Goal: Book appointment/travel/reservation

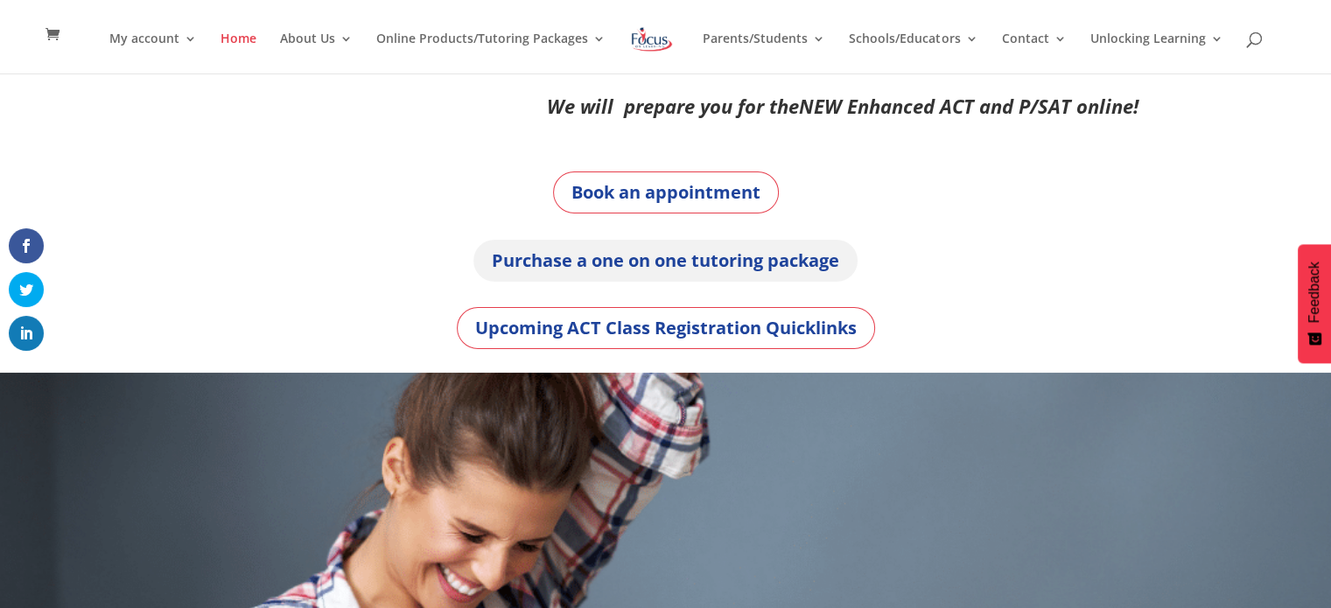
click at [734, 262] on link "Purchase a one on one tutoring package" at bounding box center [666, 261] width 384 height 42
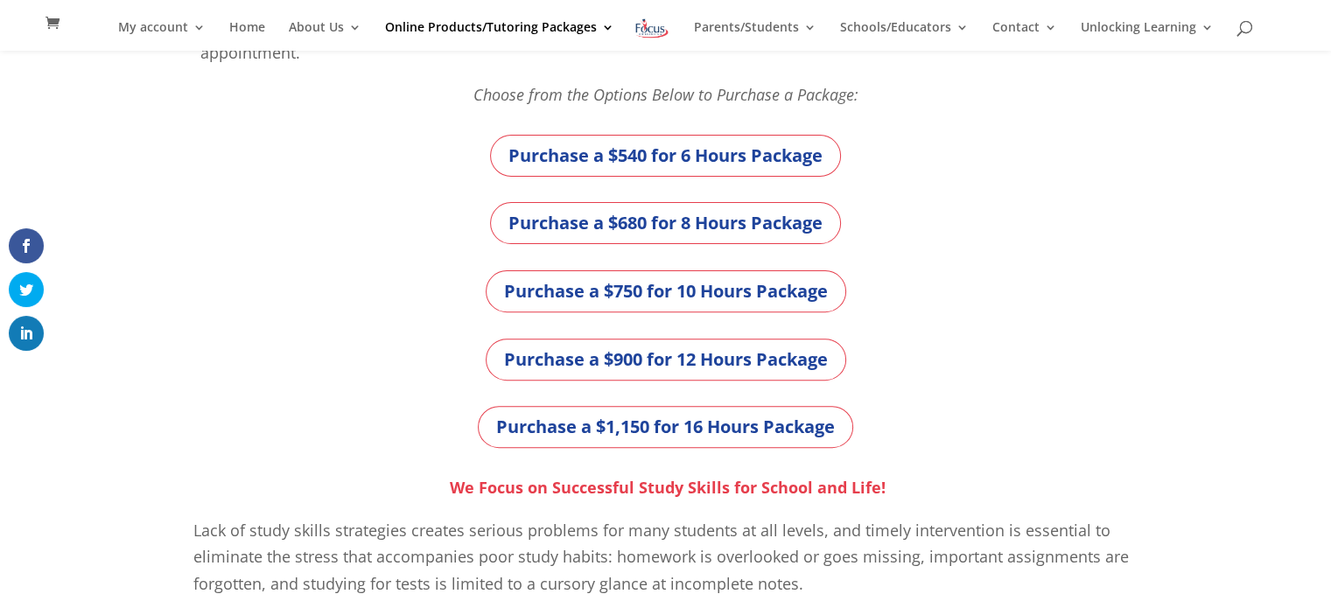
scroll to position [563, 0]
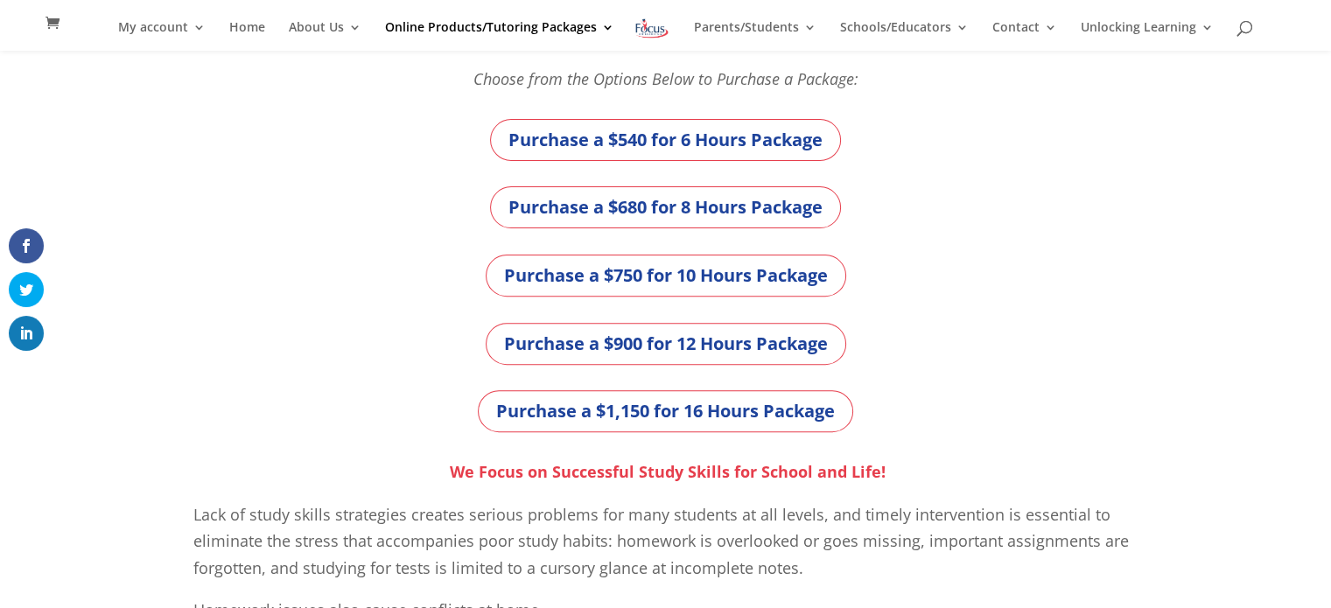
click at [658, 26] on img at bounding box center [652, 28] width 37 height 25
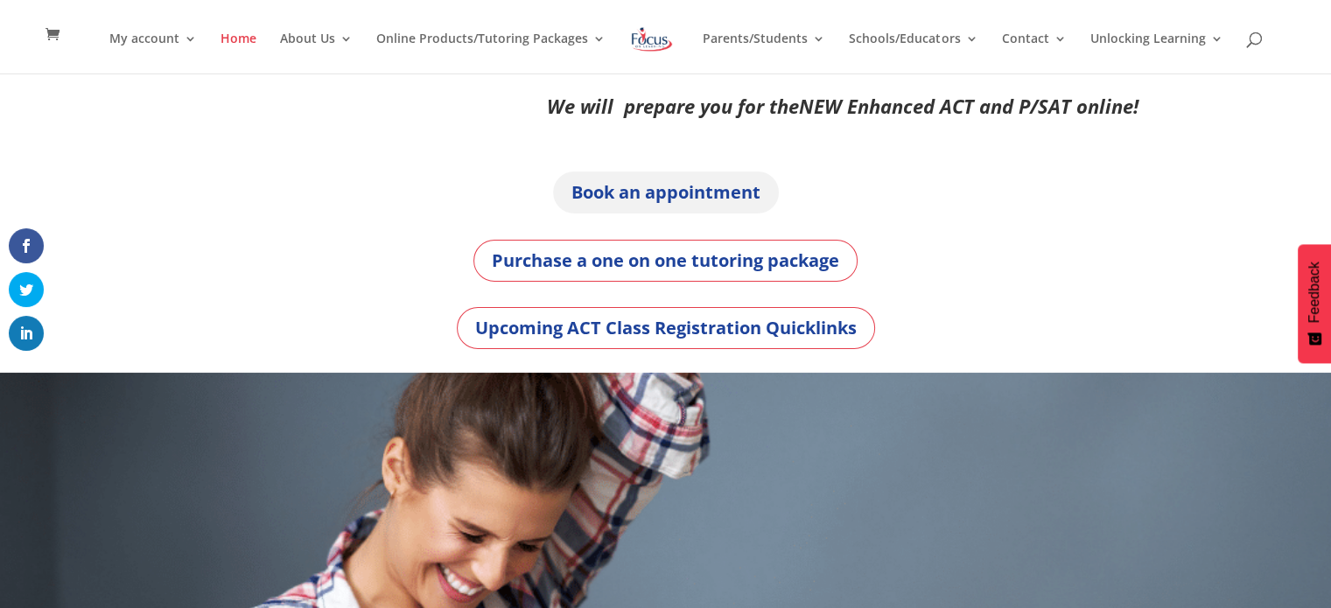
click at [627, 192] on link "Book an appointment" at bounding box center [666, 193] width 226 height 42
